Goal: Information Seeking & Learning: Find specific fact

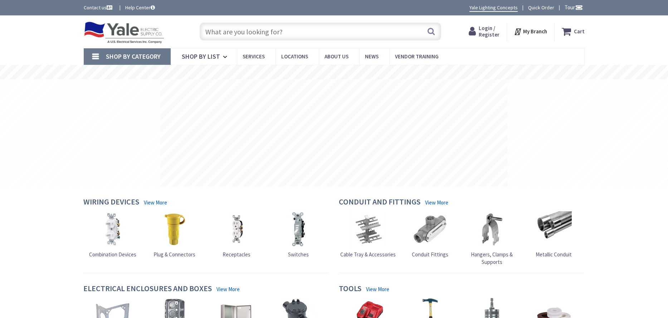
click at [222, 35] on input "text" at bounding box center [321, 32] width 242 height 18
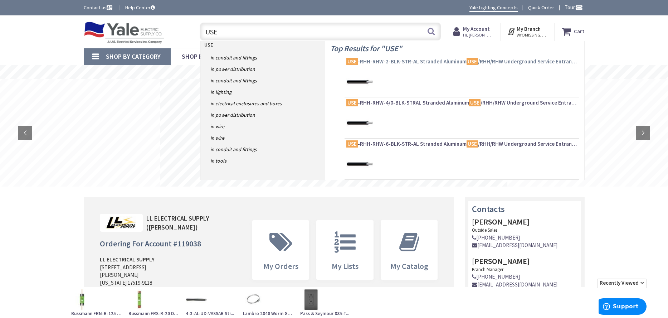
type input "USE"
click at [408, 62] on span "USE -RHH-RHW-2-BLK-STR-AL Stranded Aluminum USE /RHH/RHW Underground Service En…" at bounding box center [462, 61] width 231 height 7
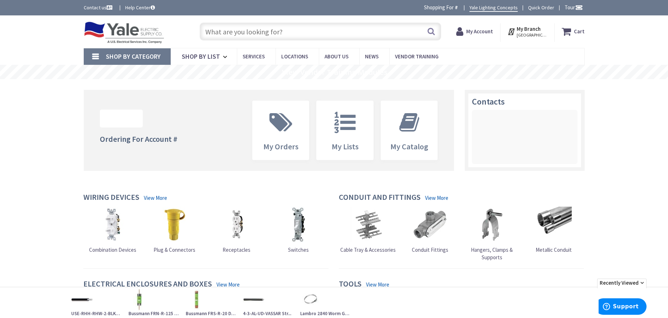
click at [258, 30] on input "text" at bounding box center [321, 32] width 242 height 18
click at [230, 34] on input "text" at bounding box center [321, 32] width 242 height 18
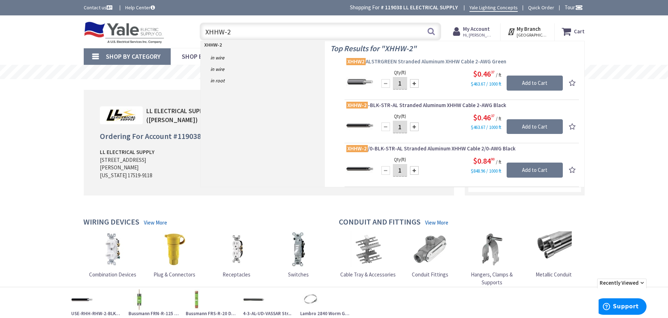
type input "XHHW-2"
click at [429, 62] on span "XHHW2 ALSTRGREEN Stranded Aluminum XHHW Cable 2-AWG Green" at bounding box center [462, 61] width 231 height 7
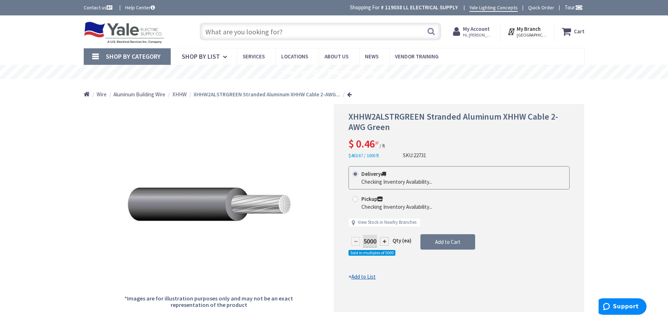
click at [242, 34] on input "text" at bounding box center [321, 32] width 242 height 18
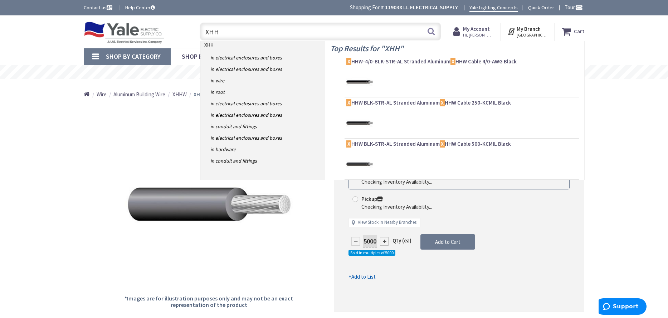
type input "XHHW"
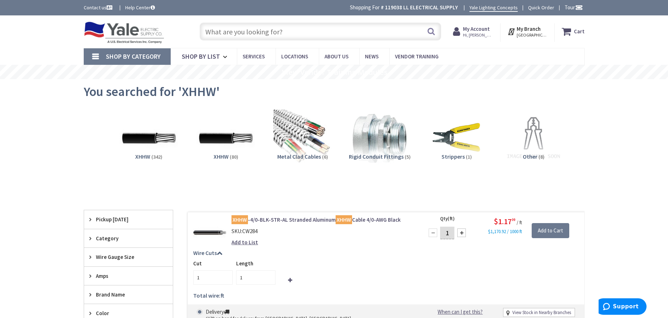
click at [304, 221] on link "XHHW -4/0-BLK-STR-AL Stranded Aluminum XHHW Cable 4/0-AWG Black" at bounding box center [323, 220] width 182 height 8
click at [288, 220] on link "XHHW -4/0-BLK-STR-AL Stranded Aluminum XHHW Cable 4/0-AWG Black" at bounding box center [323, 220] width 182 height 8
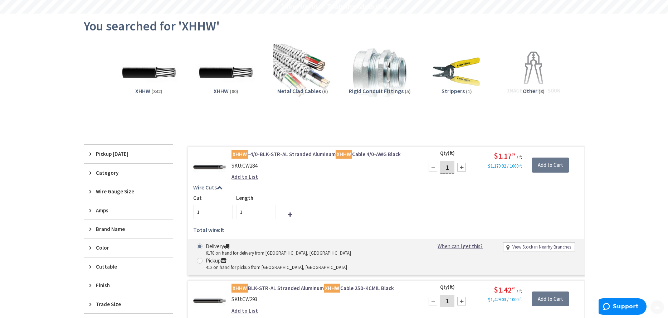
scroll to position [72, 0]
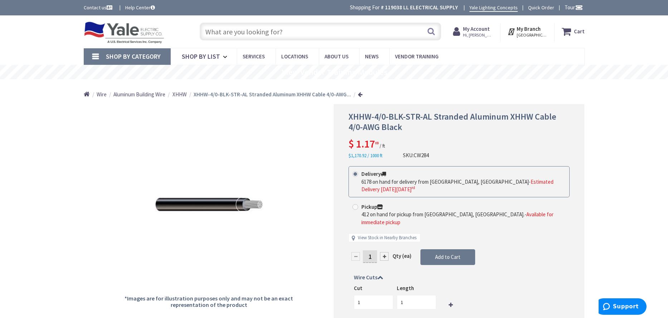
click at [241, 32] on input "text" at bounding box center [321, 32] width 242 height 18
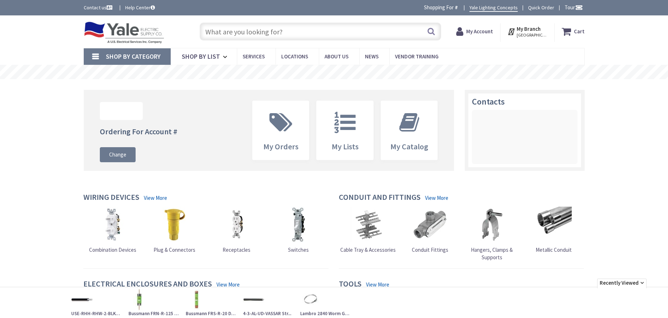
click at [231, 32] on input "text" at bounding box center [321, 32] width 242 height 18
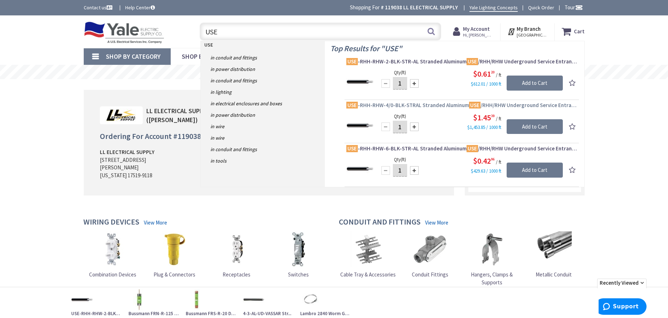
type input "USE"
click at [428, 106] on span "USE -RHH-RHW-4/0-BLK-STRAL Stranded Aluminum USE /RHH/RHW Underground Service E…" at bounding box center [462, 105] width 231 height 7
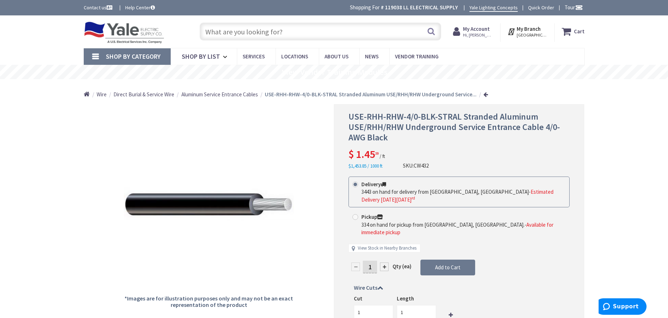
click at [252, 33] on input "text" at bounding box center [321, 32] width 242 height 18
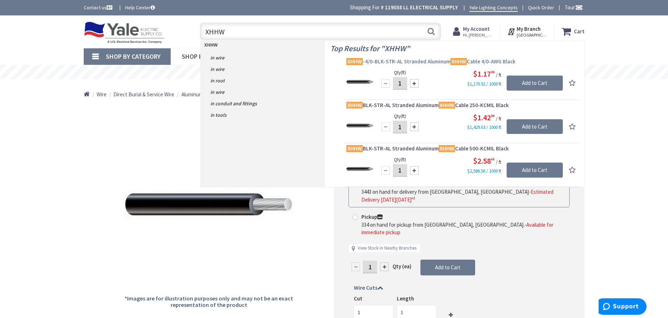
type input "XHHW"
click at [419, 64] on span "XHHW -4/0-BLK-STR-AL Stranded Aluminum XHHW Cable 4/0-AWG Black" at bounding box center [462, 61] width 231 height 7
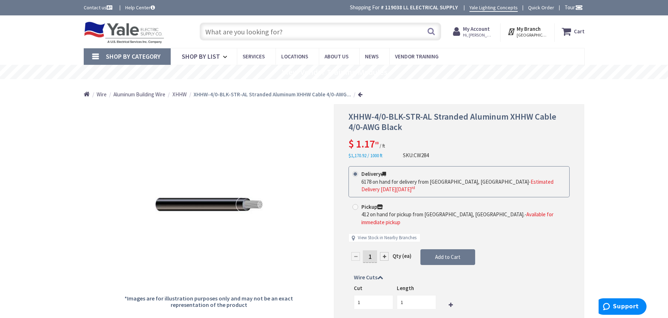
click at [271, 32] on input "text" at bounding box center [321, 32] width 242 height 18
click at [264, 35] on input "text" at bounding box center [321, 32] width 242 height 18
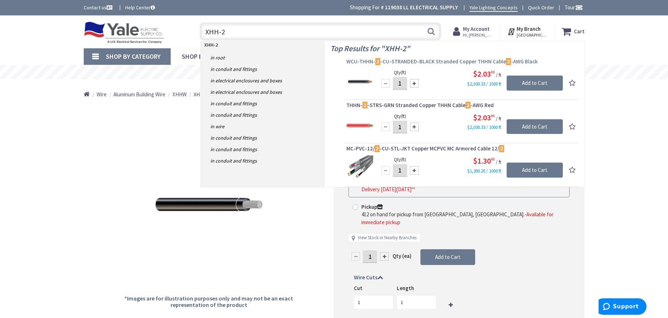
type input "XHH-2"
click at [469, 60] on span "WCU-THHN- 2 -CU-STRANDED-BLACK Stranded Copper THHN Cable 2 -AWG Black" at bounding box center [462, 61] width 231 height 7
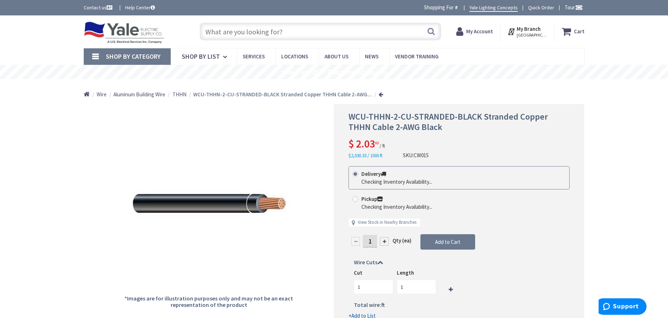
click at [214, 34] on input "text" at bounding box center [321, 32] width 242 height 18
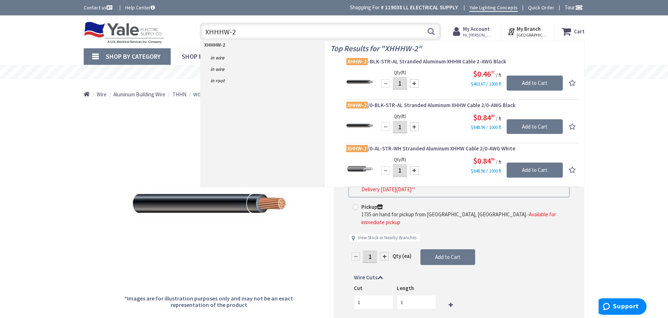
click at [240, 34] on input "XHHHW-2" at bounding box center [321, 32] width 242 height 18
type input "XHHH"
